Goal: Information Seeking & Learning: Learn about a topic

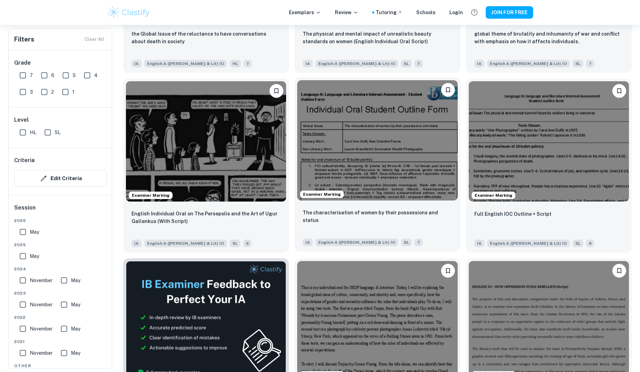
scroll to position [1004, 0]
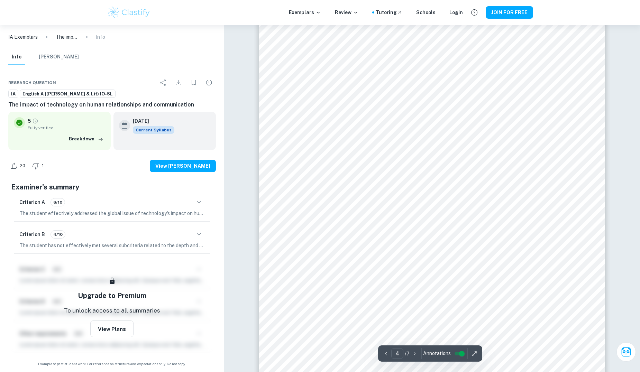
scroll to position [1674, 0]
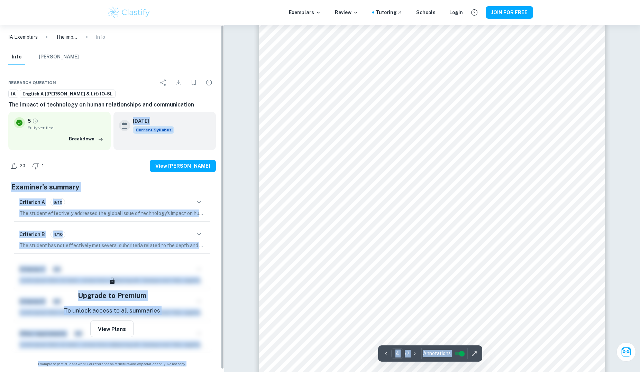
drag, startPoint x: 120, startPoint y: 146, endPoint x: -17, endPoint y: 201, distance: 147.2
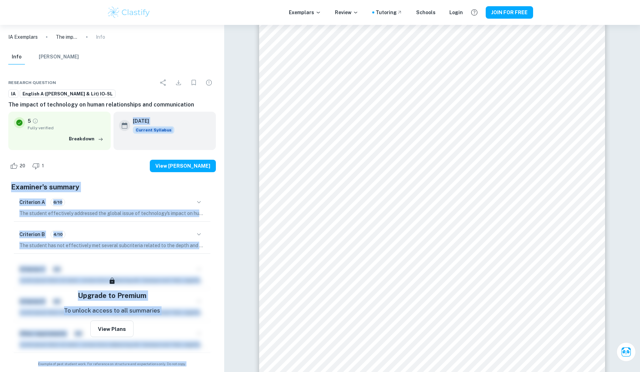
click at [138, 192] on div "Criterion A 6/10 The student effectively addressed the global issue of technolo…" at bounding box center [112, 206] width 197 height 29
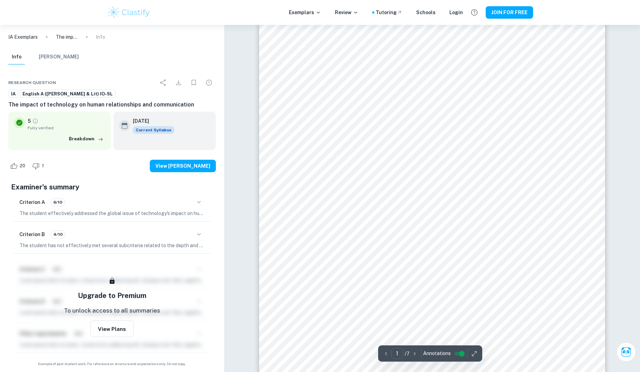
scroll to position [0, 0]
type input "4"
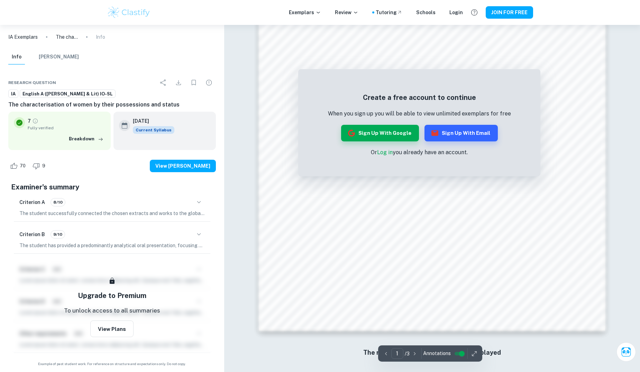
scroll to position [688, 0]
